Goal: Information Seeking & Learning: Learn about a topic

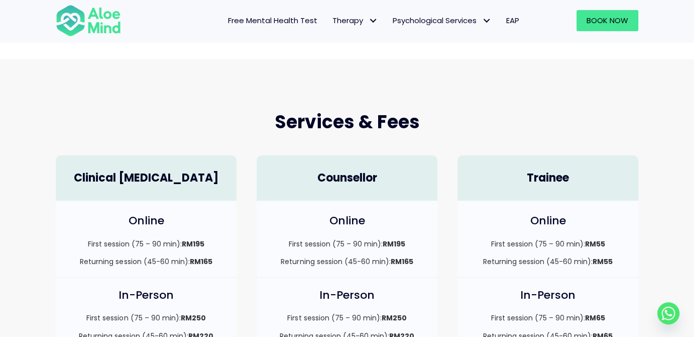
scroll to position [201, 0]
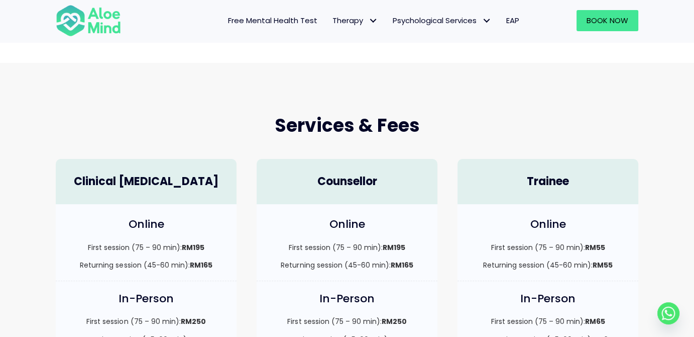
click at [268, 19] on span "Free Mental Health Test" at bounding box center [272, 20] width 89 height 11
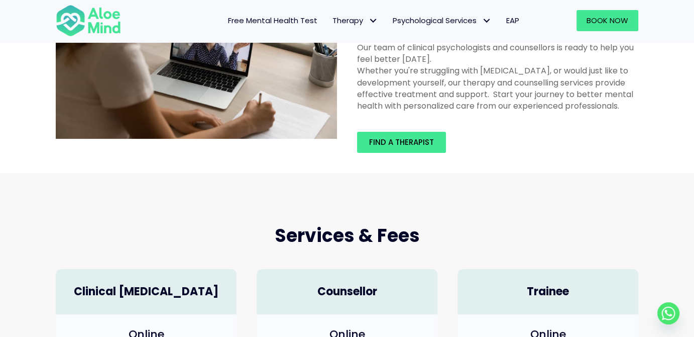
scroll to position [0, 0]
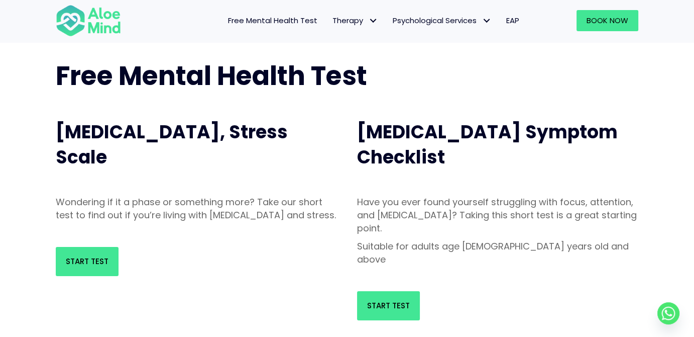
scroll to position [100, 0]
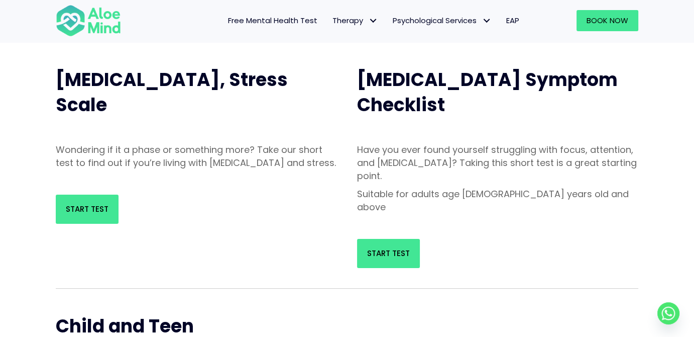
click at [174, 81] on span "[MEDICAL_DATA], Stress Scale" at bounding box center [172, 92] width 232 height 51
click at [93, 224] on link "Start Test" at bounding box center [87, 208] width 63 height 29
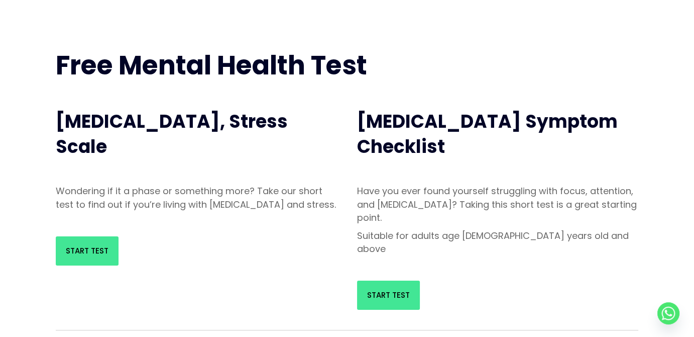
scroll to position [0, 0]
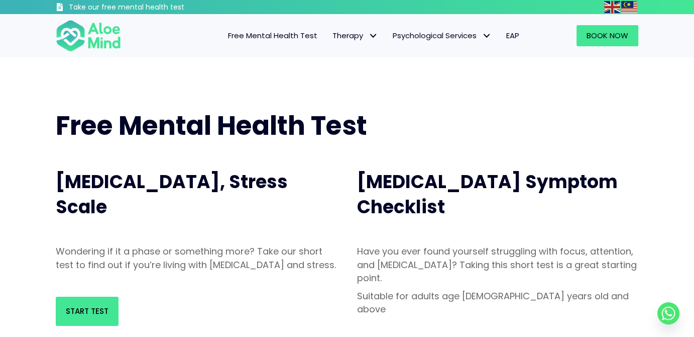
click at [250, 36] on span "Free Mental Health Test" at bounding box center [272, 35] width 89 height 11
click at [208, 180] on span "[MEDICAL_DATA], Stress Scale" at bounding box center [172, 194] width 232 height 51
